Goal: Task Accomplishment & Management: Complete application form

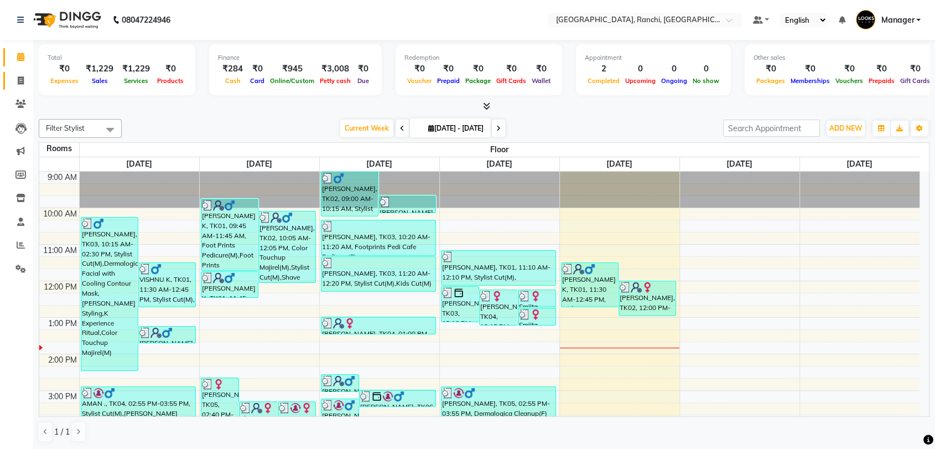
click at [22, 79] on icon at bounding box center [21, 80] width 6 height 8
select select "service"
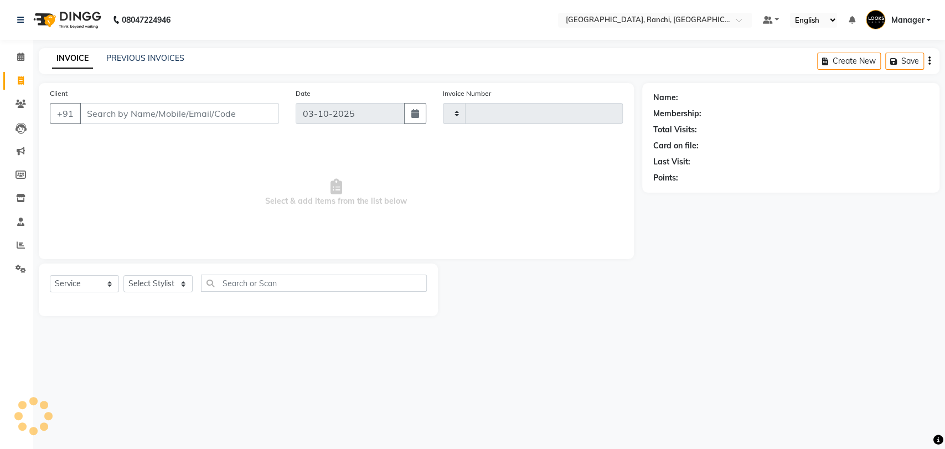
type input "1601"
select select "6463"
click at [164, 282] on select "Select Stylist" at bounding box center [157, 283] width 69 height 17
select select "63420"
click at [123, 275] on select "Select Stylist [PERSON_NAME] COUNTER_SALES Gautam_pdct [PERSON_NAME] Manager [P…" at bounding box center [157, 283] width 69 height 17
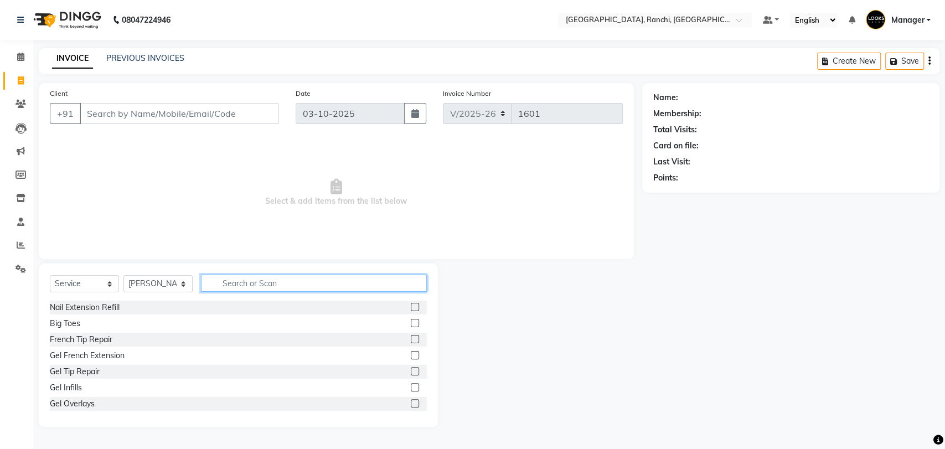
click at [237, 280] on input "text" at bounding box center [314, 282] width 226 height 17
type input "STY"
click at [411, 324] on label at bounding box center [415, 323] width 8 height 8
click at [411, 324] on input "checkbox" at bounding box center [414, 323] width 7 height 7
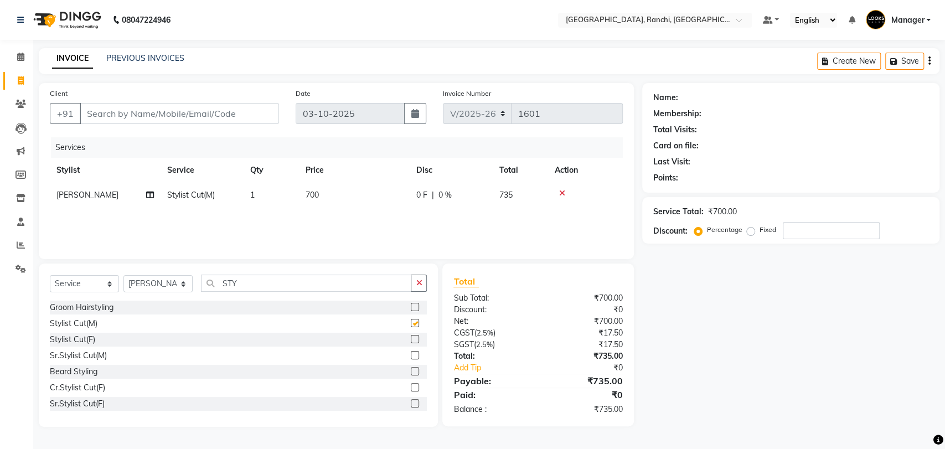
checkbox input "false"
click at [309, 287] on input "STY" at bounding box center [306, 282] width 210 height 17
type input "S"
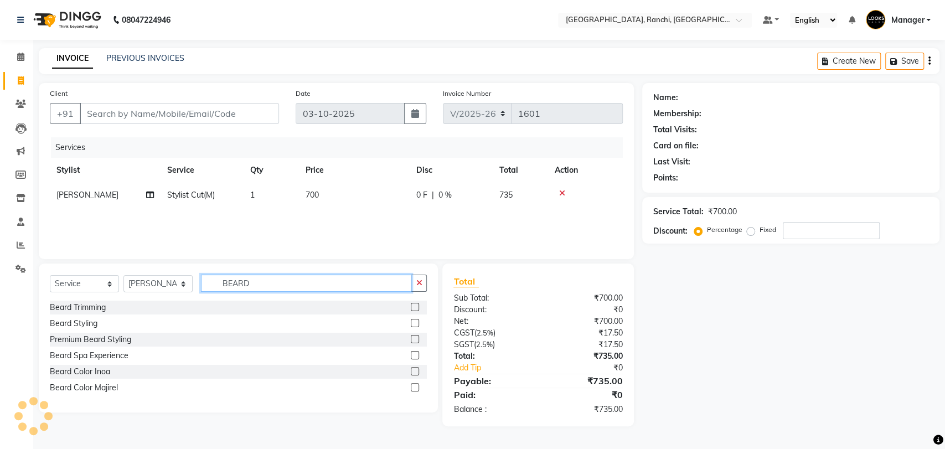
type input "BEARD"
click at [414, 323] on label at bounding box center [415, 323] width 8 height 8
click at [414, 323] on input "checkbox" at bounding box center [414, 323] width 7 height 7
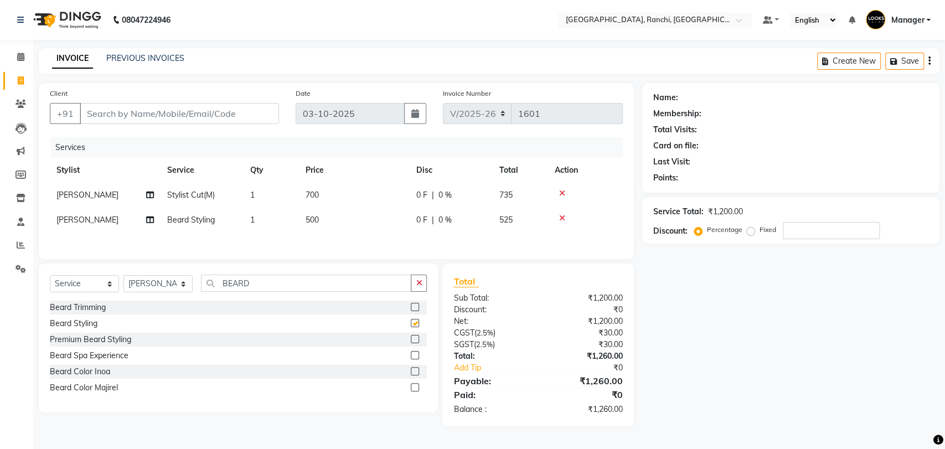
checkbox input "false"
click at [161, 288] on select "Select Stylist [PERSON_NAME] COUNTER_SALES Gautam_pdct [PERSON_NAME] Manager [P…" at bounding box center [157, 283] width 69 height 17
select select "83274"
click at [123, 278] on select "Select Stylist [PERSON_NAME] COUNTER_SALES Gautam_pdct [PERSON_NAME] Manager [P…" at bounding box center [157, 283] width 69 height 17
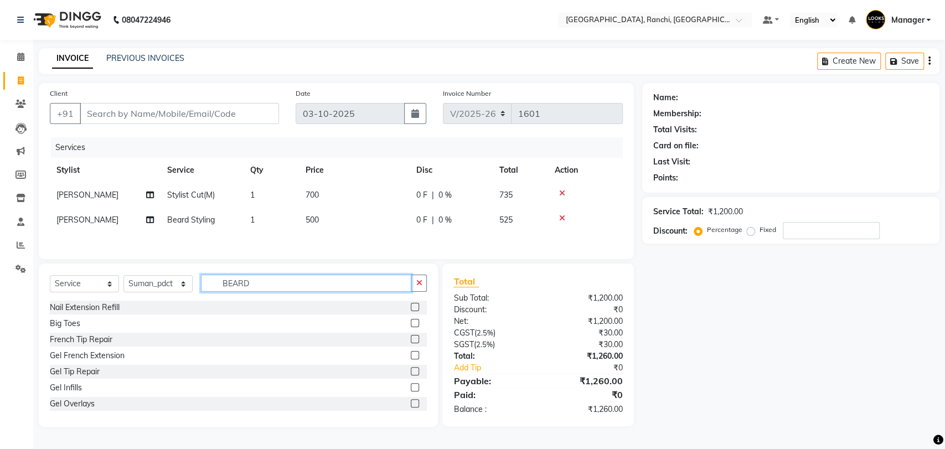
click at [276, 282] on input "BEARD" at bounding box center [306, 282] width 210 height 17
type input "B"
type input "HEAD"
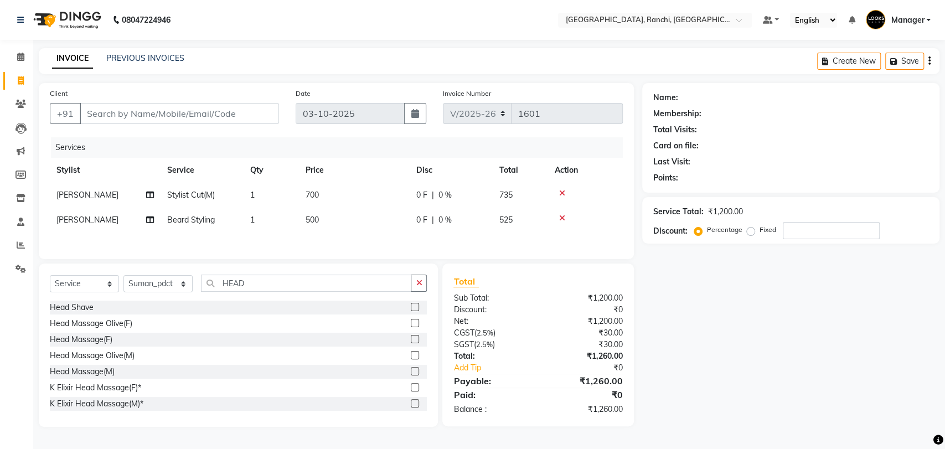
click at [411, 372] on label at bounding box center [415, 371] width 8 height 8
click at [411, 372] on input "checkbox" at bounding box center [414, 371] width 7 height 7
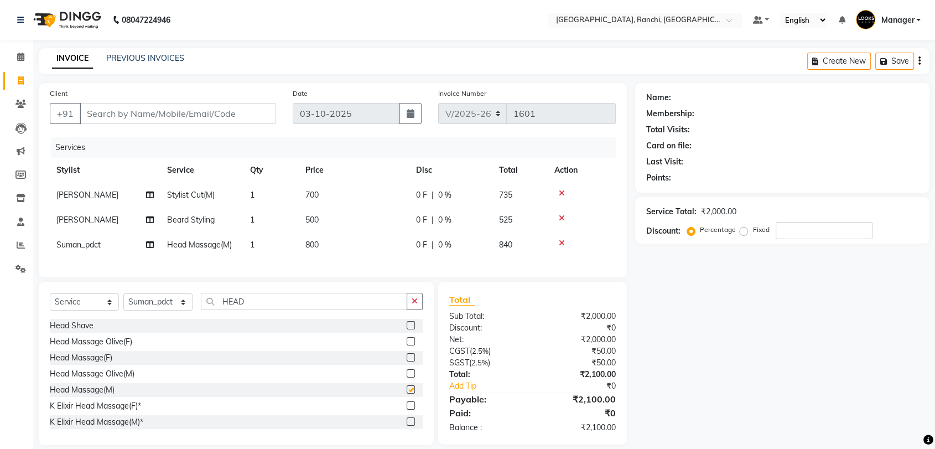
checkbox input "false"
click at [327, 197] on td "700" at bounding box center [354, 195] width 111 height 25
select select "63420"
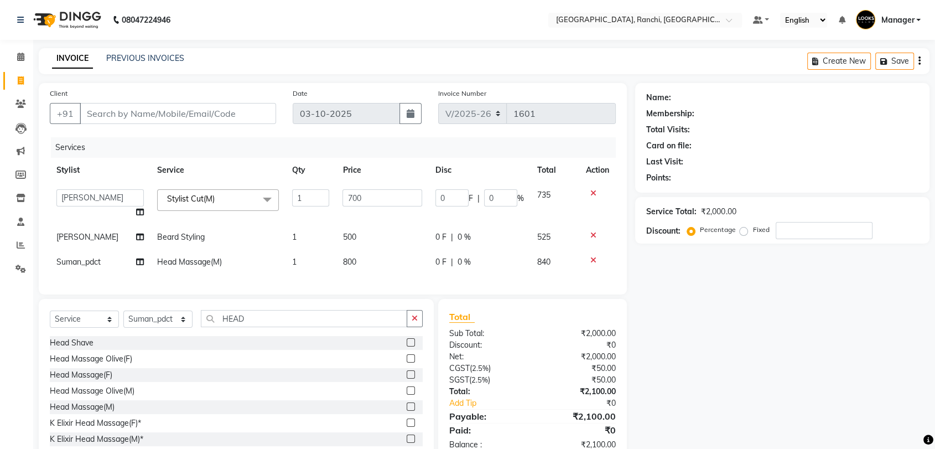
click at [327, 197] on td "1" at bounding box center [311, 204] width 50 height 42
click at [367, 190] on input "700" at bounding box center [383, 197] width 80 height 17
type input "7"
type input "600"
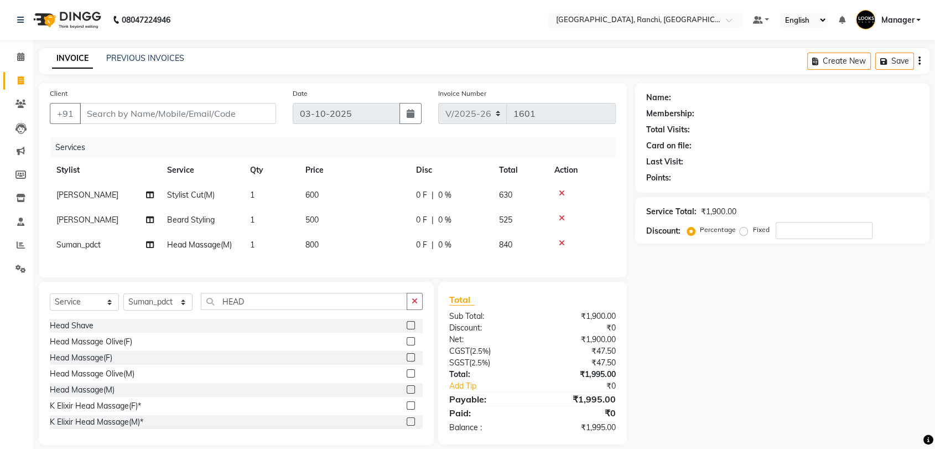
click at [349, 237] on tbody "[PERSON_NAME] Stylist Cut(M) 1 600 0 F | 0 % 630 [PERSON_NAME] Styling 1 500 0 …" at bounding box center [333, 220] width 566 height 75
click at [349, 237] on td "800" at bounding box center [354, 244] width 111 height 25
select select "83274"
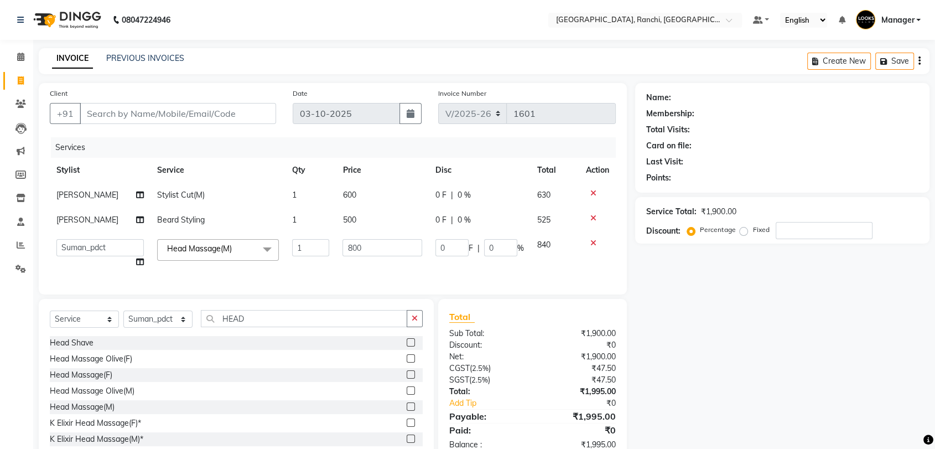
click at [356, 218] on td "500" at bounding box center [382, 220] width 93 height 25
select select "63420"
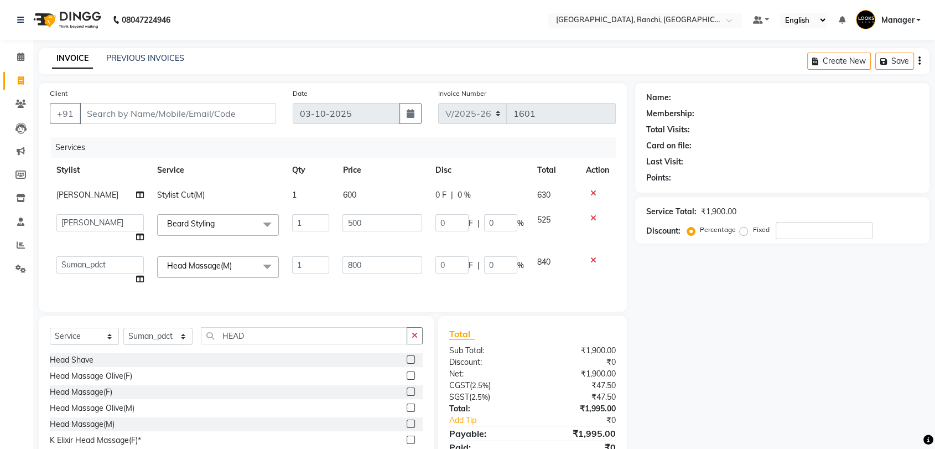
click at [356, 218] on input "500" at bounding box center [383, 222] width 80 height 17
type input "5"
type input "300"
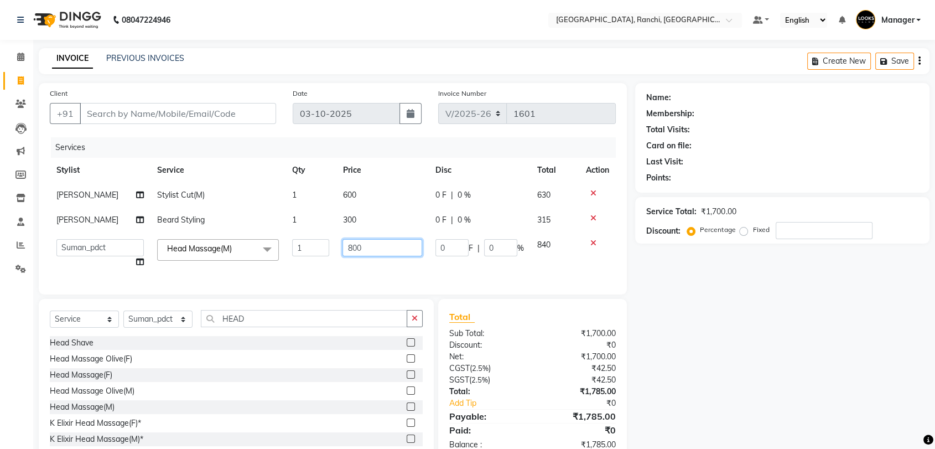
click at [359, 264] on td "800" at bounding box center [382, 253] width 93 height 42
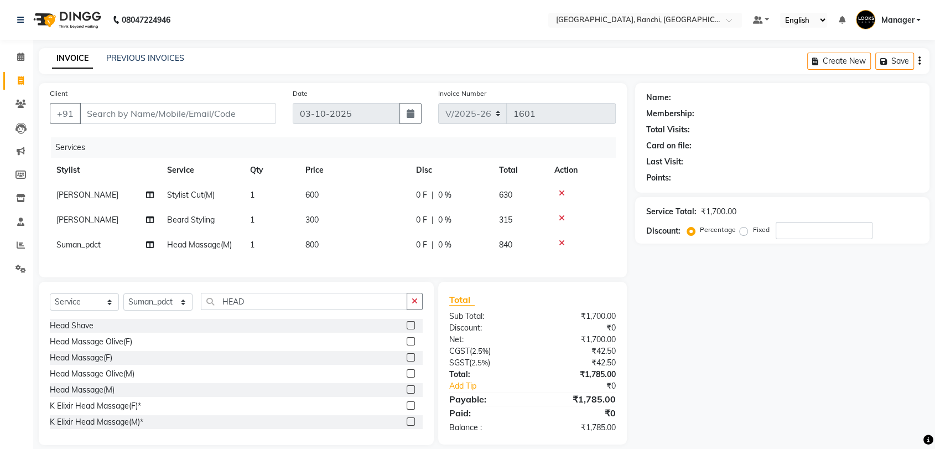
click at [359, 264] on div "Services Stylist Service Qty Price Disc Total Action [PERSON_NAME] Stylist Cut(…" at bounding box center [333, 201] width 566 height 129
drag, startPoint x: 359, startPoint y: 264, endPoint x: 341, endPoint y: 248, distance: 23.5
click at [341, 248] on div "Services Stylist Service Qty Price Disc Total Action [PERSON_NAME] Stylist Cut(…" at bounding box center [333, 201] width 566 height 129
click at [341, 248] on td "800" at bounding box center [354, 244] width 111 height 25
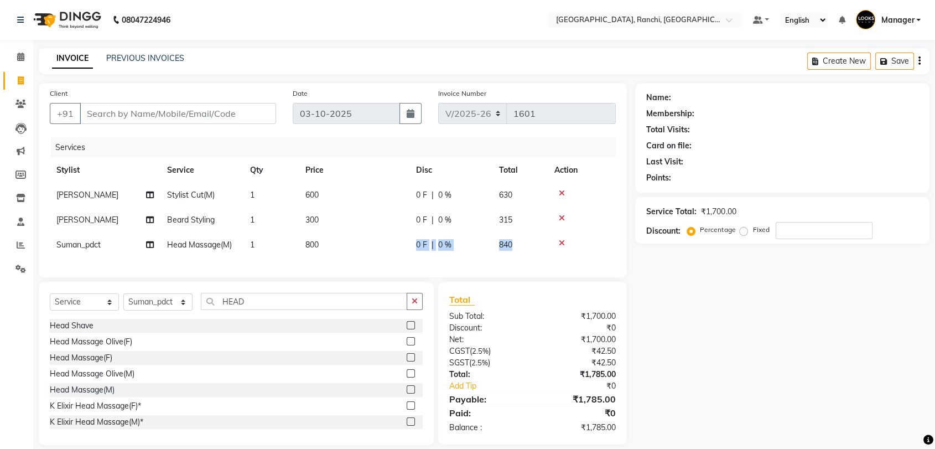
select select "83274"
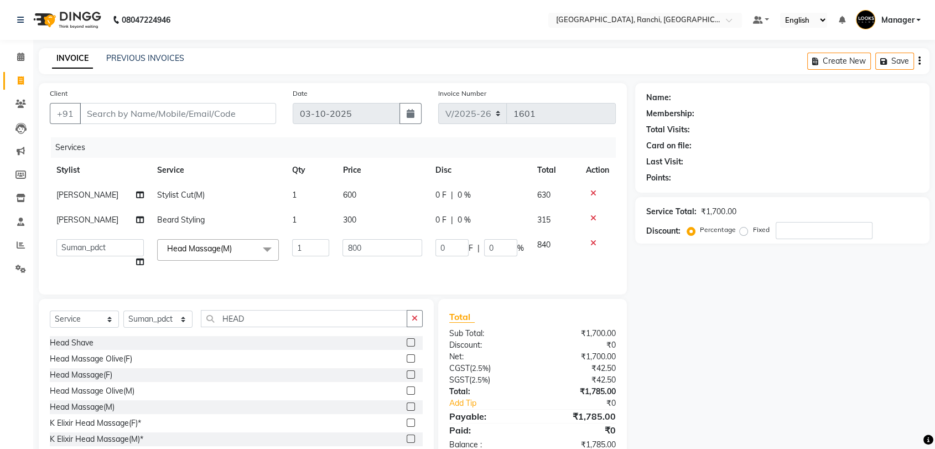
click at [343, 248] on input "800" at bounding box center [383, 247] width 80 height 17
type input "600"
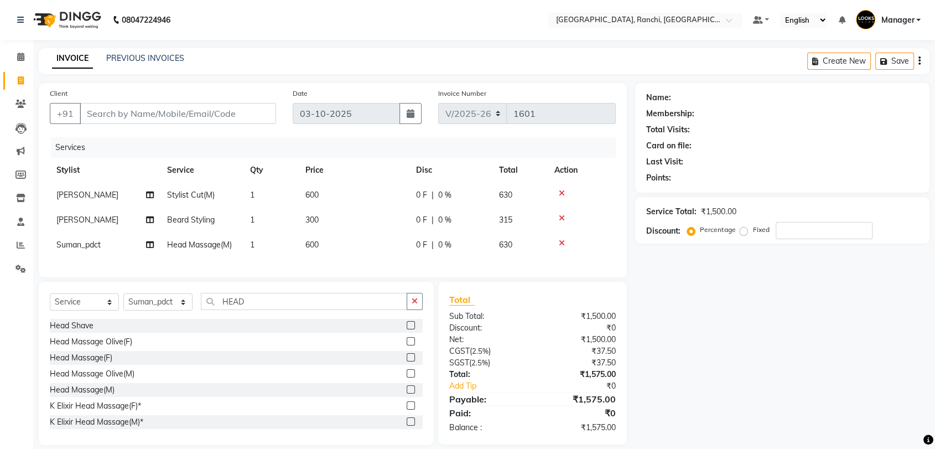
click at [382, 266] on div "Services Stylist Service Qty Price Disc Total Action [PERSON_NAME] Stylist Cut(…" at bounding box center [333, 201] width 566 height 129
click at [142, 116] on input "Client" at bounding box center [178, 113] width 196 height 21
type input "8"
type input "0"
type input "8292505199"
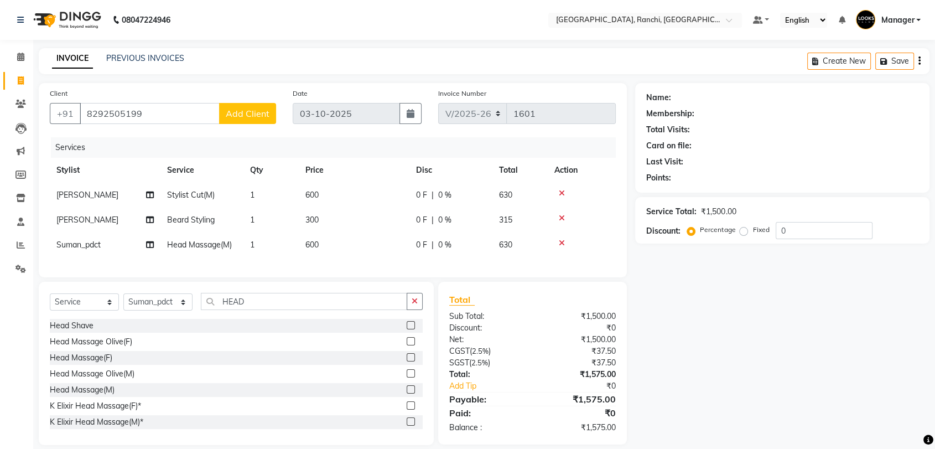
click at [261, 115] on span "Add Client" at bounding box center [248, 113] width 44 height 11
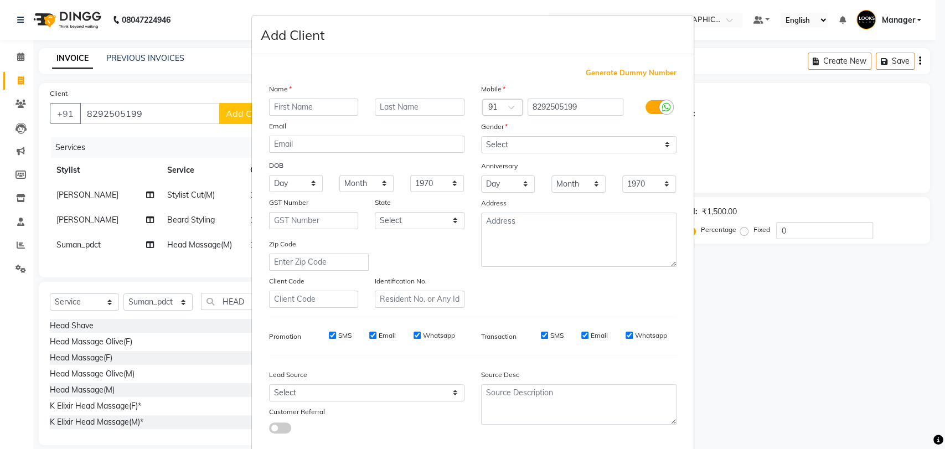
click at [288, 109] on input "text" at bounding box center [314, 107] width 90 height 17
type input "[PERSON_NAME]"
click at [389, 106] on input "text" at bounding box center [420, 107] width 90 height 17
type input "K"
click at [578, 150] on select "Select [DEMOGRAPHIC_DATA] [DEMOGRAPHIC_DATA] Other Prefer Not To Say" at bounding box center [578, 144] width 195 height 17
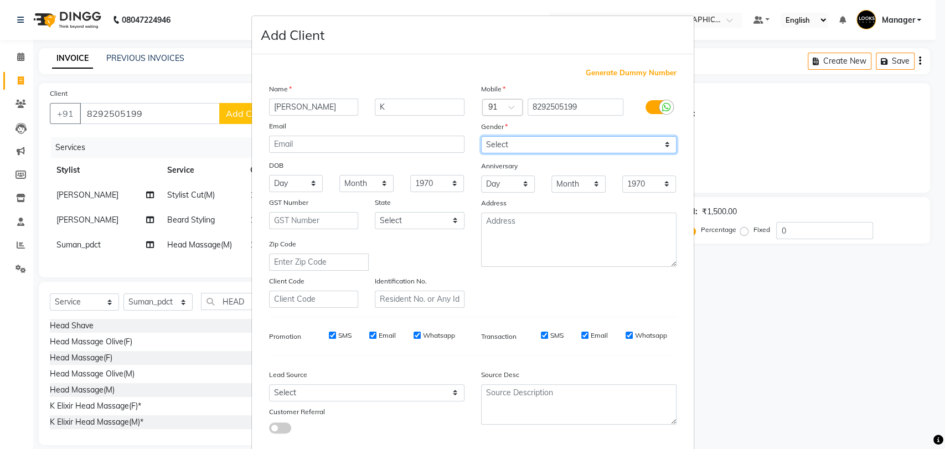
select select "[DEMOGRAPHIC_DATA]"
click at [481, 136] on select "Select [DEMOGRAPHIC_DATA] [DEMOGRAPHIC_DATA] Other Prefer Not To Say" at bounding box center [578, 144] width 195 height 17
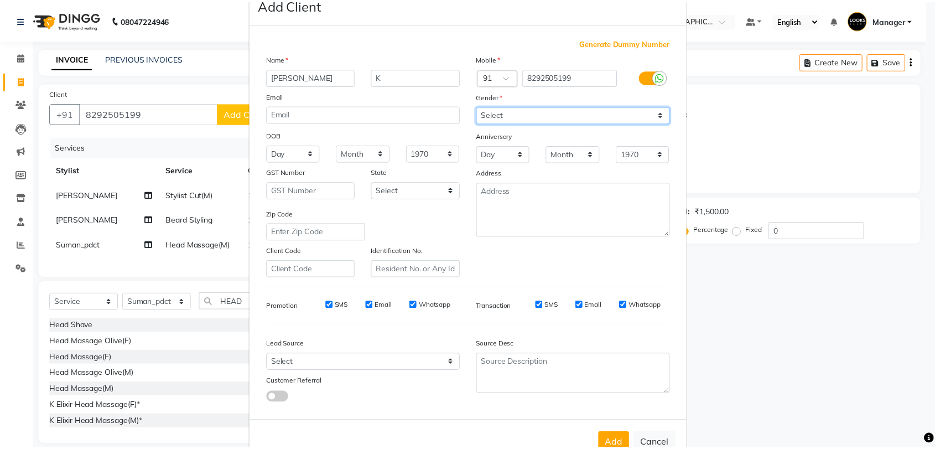
scroll to position [60, 0]
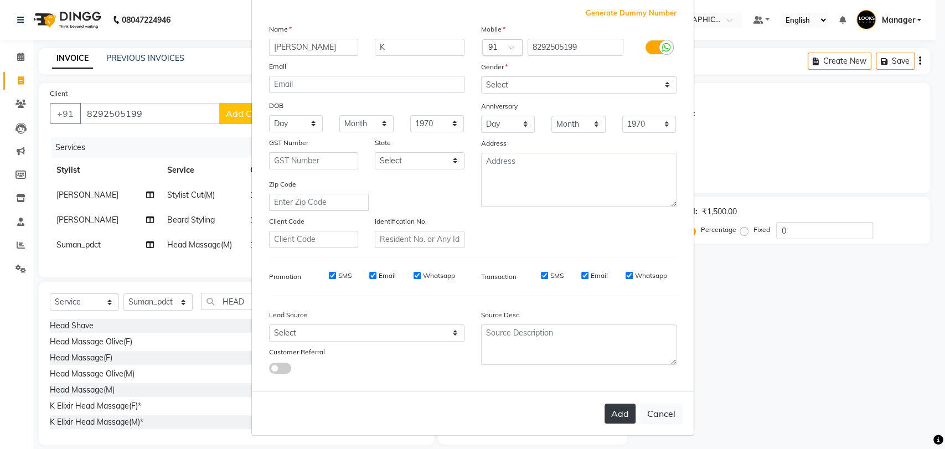
click at [611, 403] on button "Add" at bounding box center [619, 413] width 31 height 20
select select
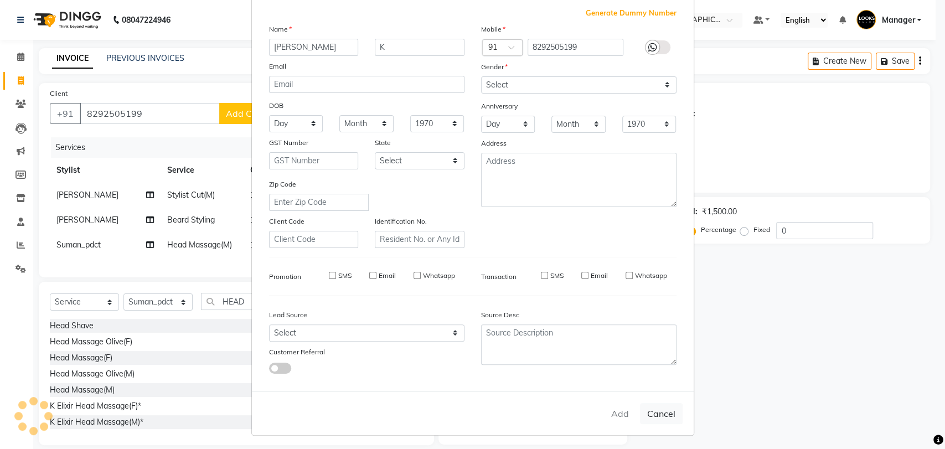
select select
checkbox input "false"
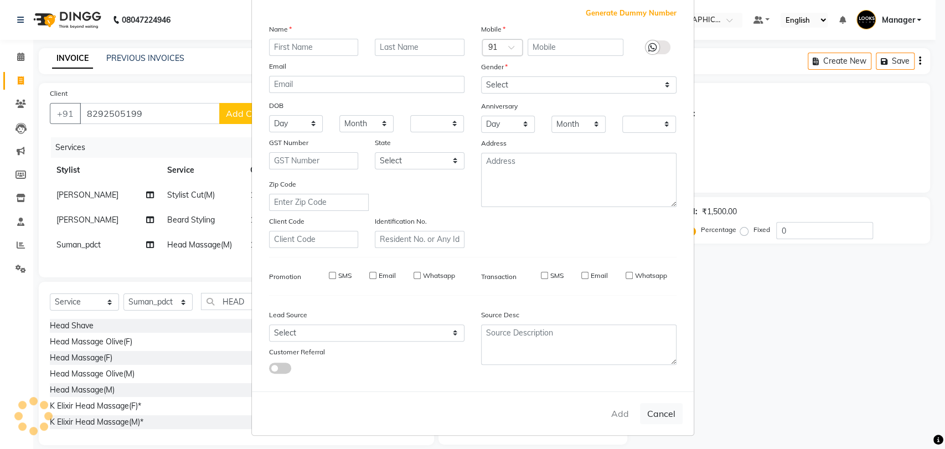
checkbox input "false"
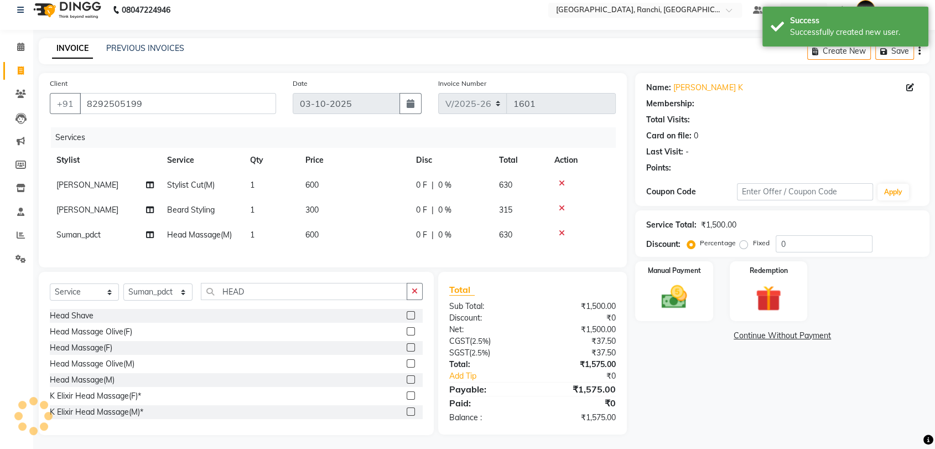
select select "1: Object"
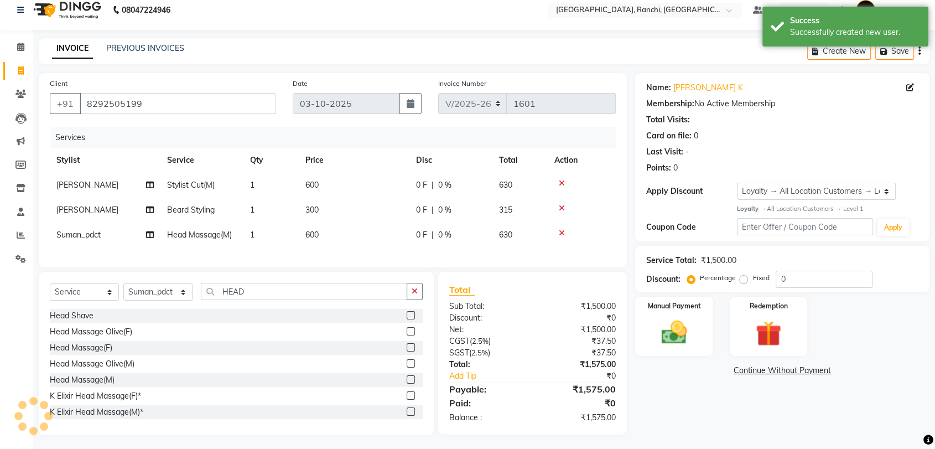
scroll to position [22, 0]
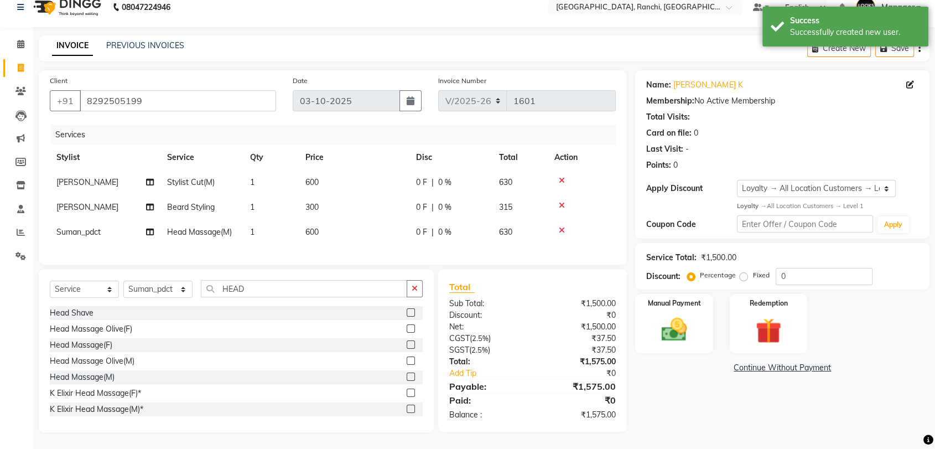
click at [753, 270] on label "Fixed" at bounding box center [761, 275] width 17 height 10
click at [743, 271] on input "Fixed" at bounding box center [746, 275] width 8 height 8
radio input "true"
click at [800, 268] on input "0" at bounding box center [824, 276] width 97 height 17
type input "500"
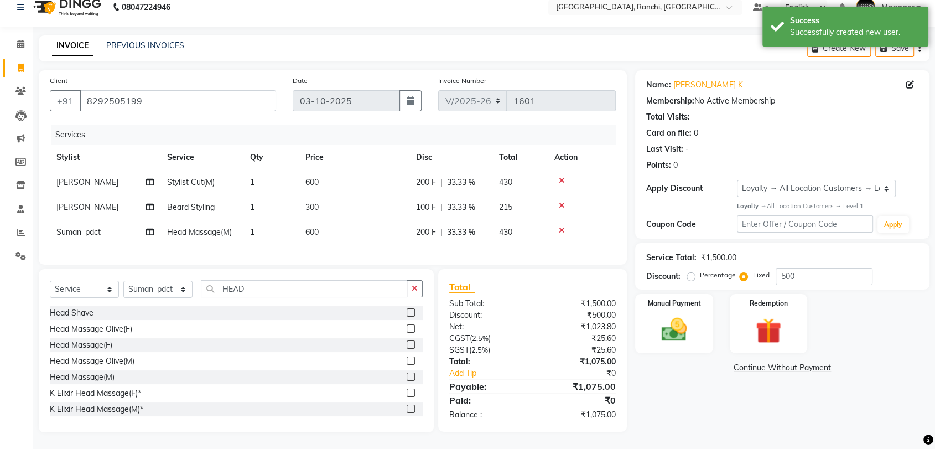
click at [714, 414] on div "Name: [PERSON_NAME] K Membership: No Active Membership Total Visits: Card on fi…" at bounding box center [786, 251] width 303 height 362
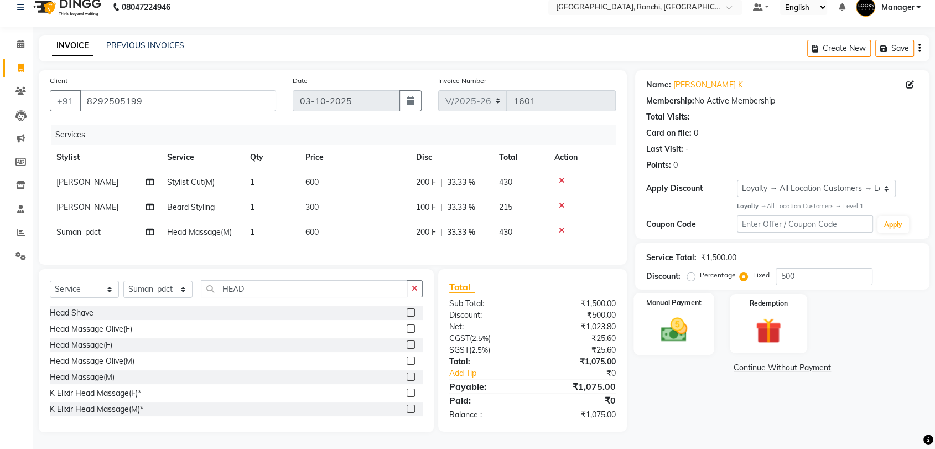
click at [677, 314] on img at bounding box center [673, 329] width 43 height 31
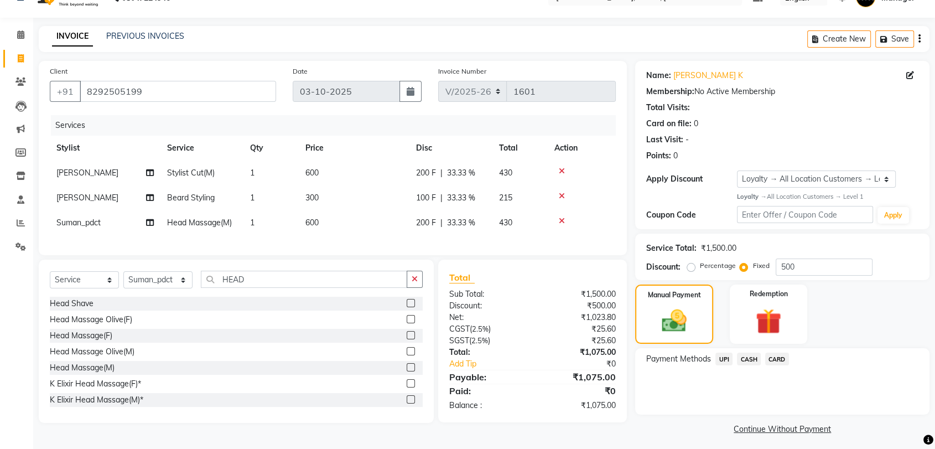
click at [720, 357] on span "UPI" at bounding box center [724, 358] width 17 height 13
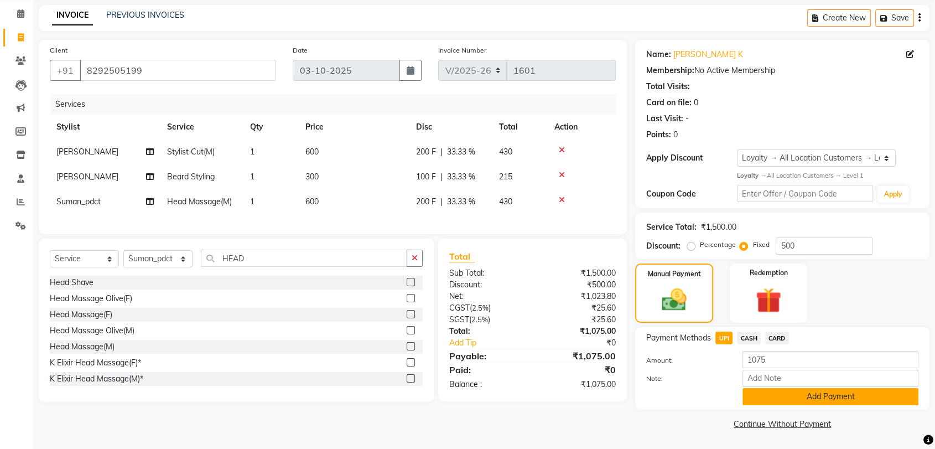
click at [791, 393] on button "Add Payment" at bounding box center [831, 396] width 176 height 17
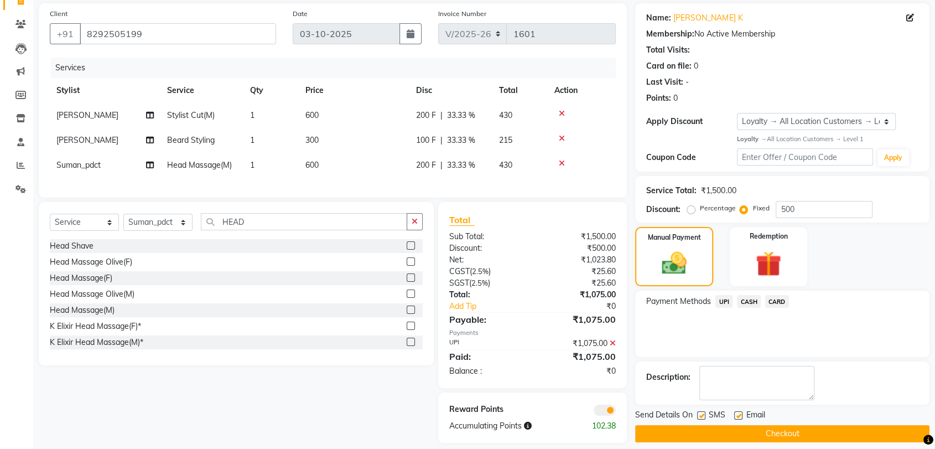
scroll to position [99, 0]
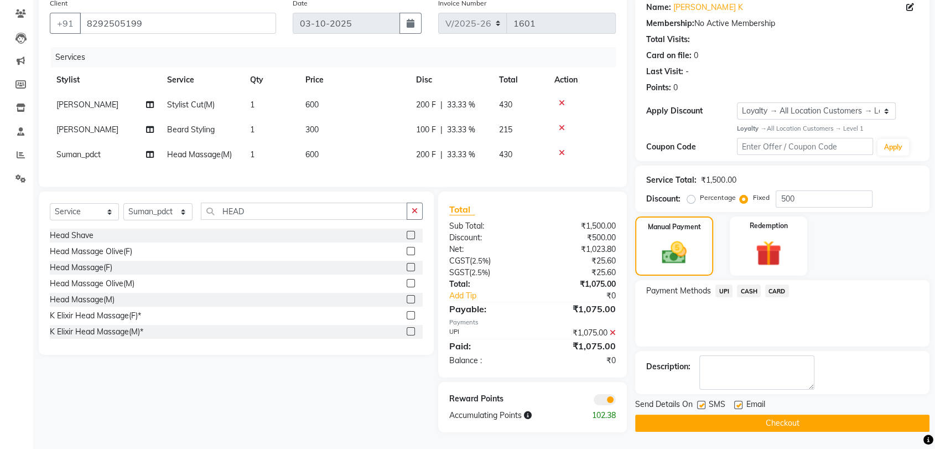
click at [806, 421] on button "Checkout" at bounding box center [782, 422] width 294 height 17
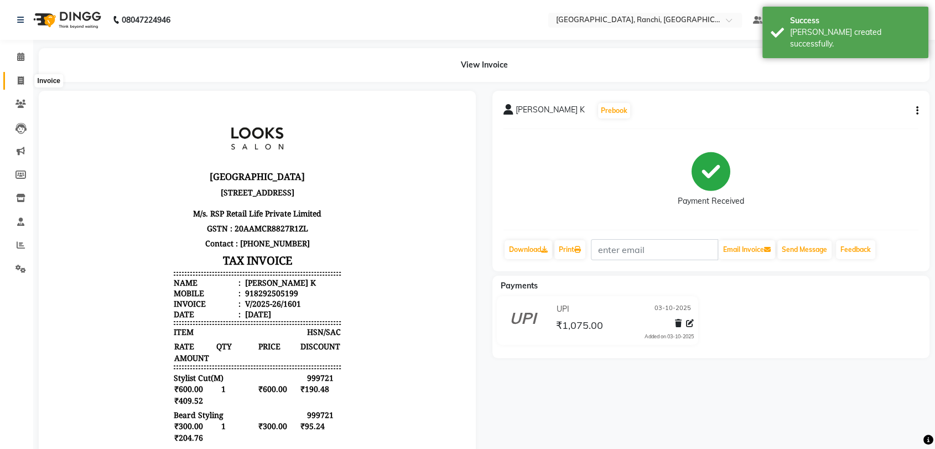
click at [23, 80] on icon at bounding box center [21, 80] width 6 height 8
select select "service"
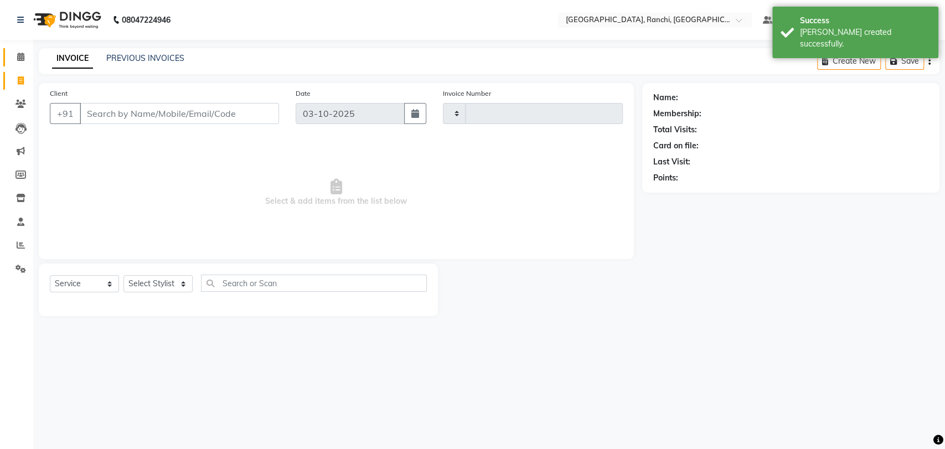
type input "1602"
select select "6463"
click at [26, 55] on span at bounding box center [20, 57] width 19 height 13
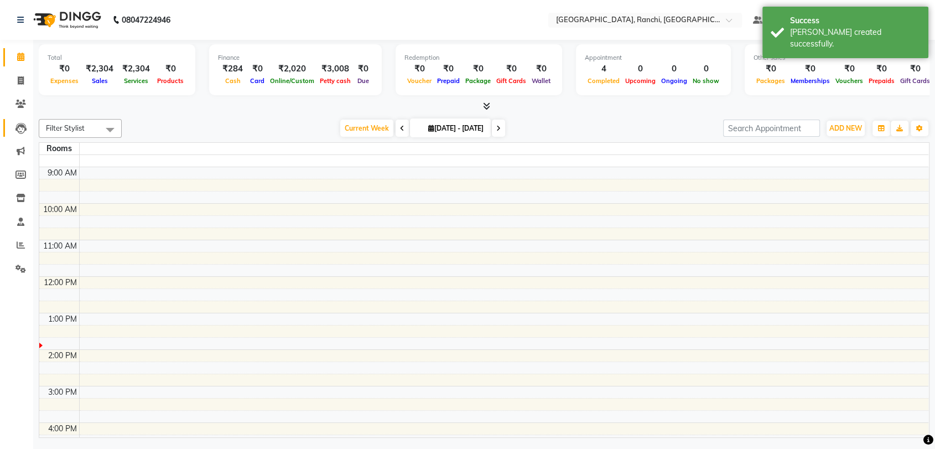
scroll to position [146, 0]
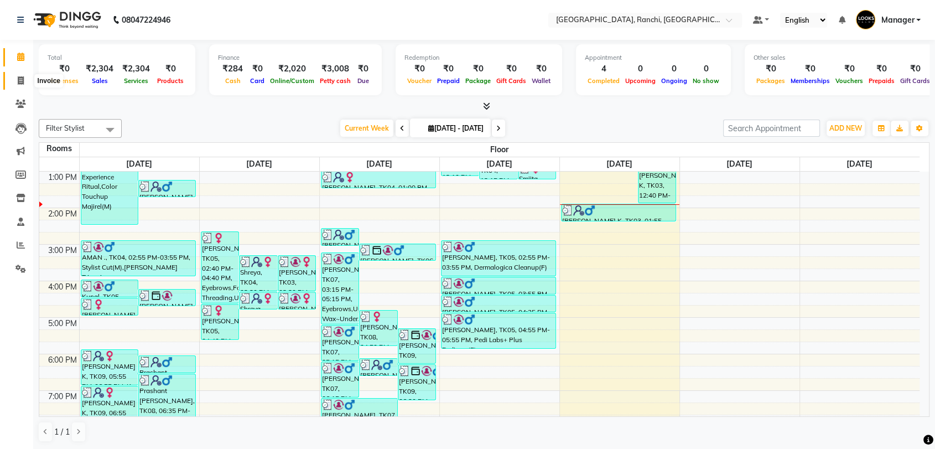
click at [16, 79] on span at bounding box center [20, 81] width 19 height 13
select select "service"
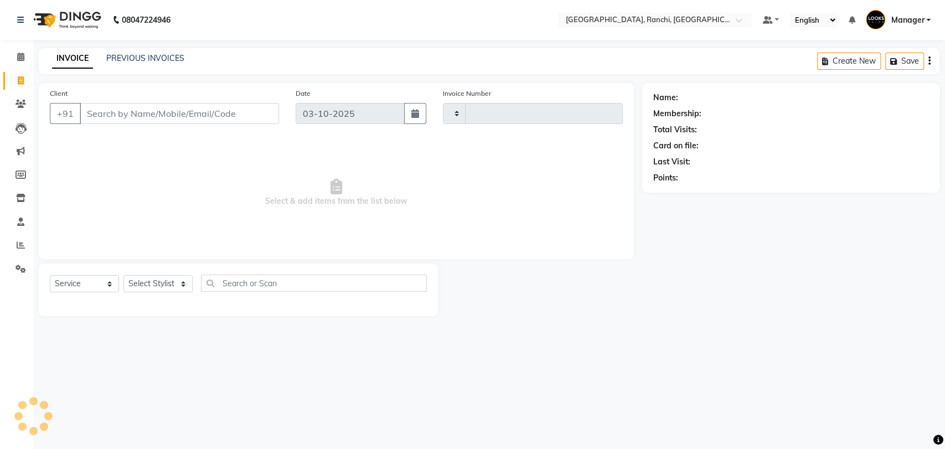
type input "1602"
select select "6463"
click at [17, 55] on icon at bounding box center [20, 57] width 7 height 8
